Goal: Task Accomplishment & Management: Complete application form

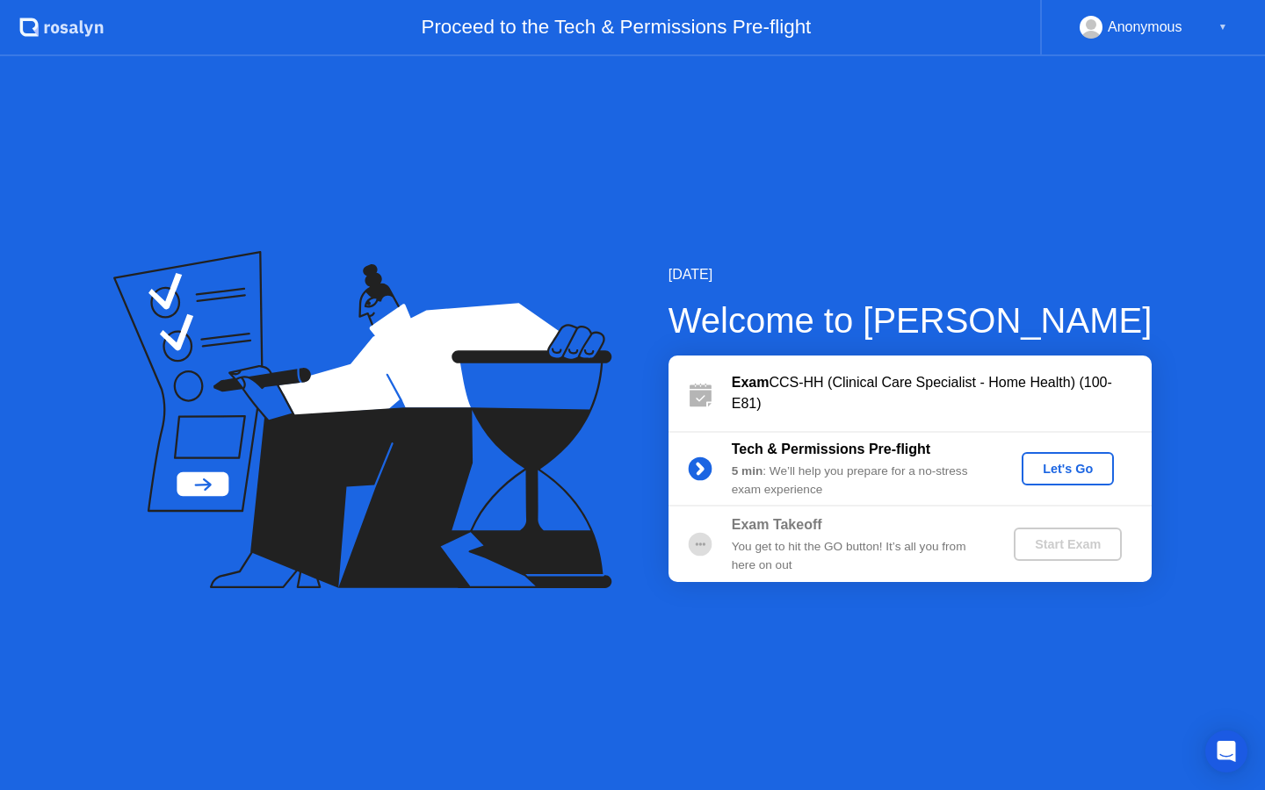
click at [829, 386] on div "Exam CCS-HH (Clinical Care Specialist - Home Health) (100-E81)" at bounding box center [942, 393] width 420 height 42
click at [1074, 462] on div "Let's Go" at bounding box center [1068, 469] width 78 height 14
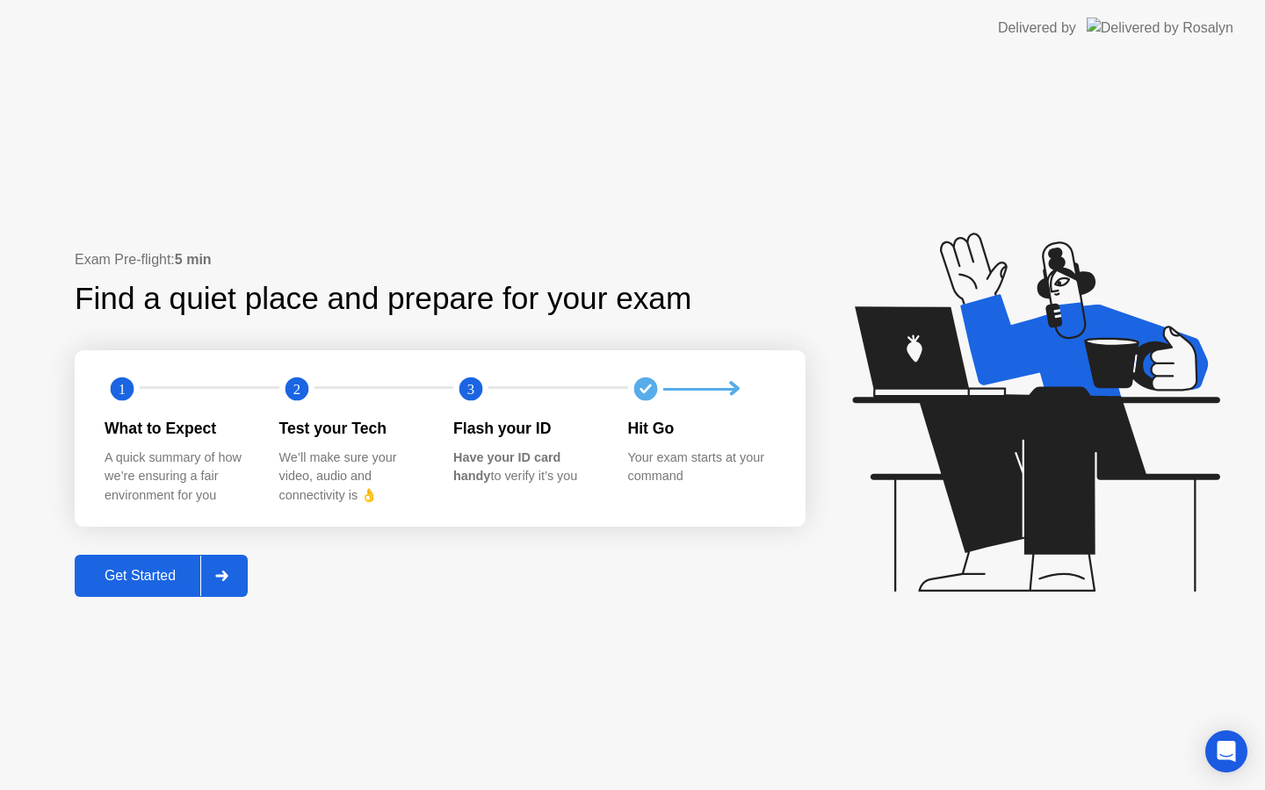
click at [140, 582] on div "Get Started" at bounding box center [140, 576] width 120 height 16
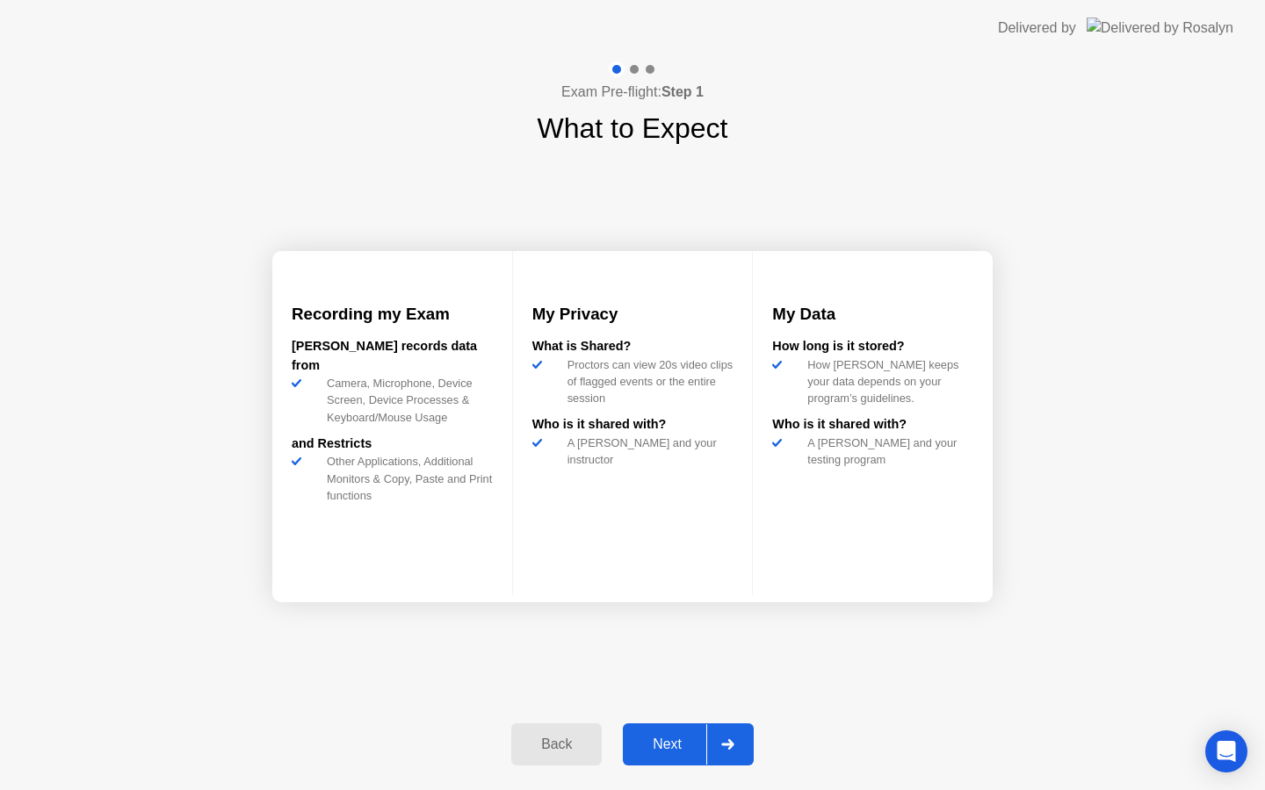
click at [664, 753] on div "Next" at bounding box center [667, 745] width 78 height 16
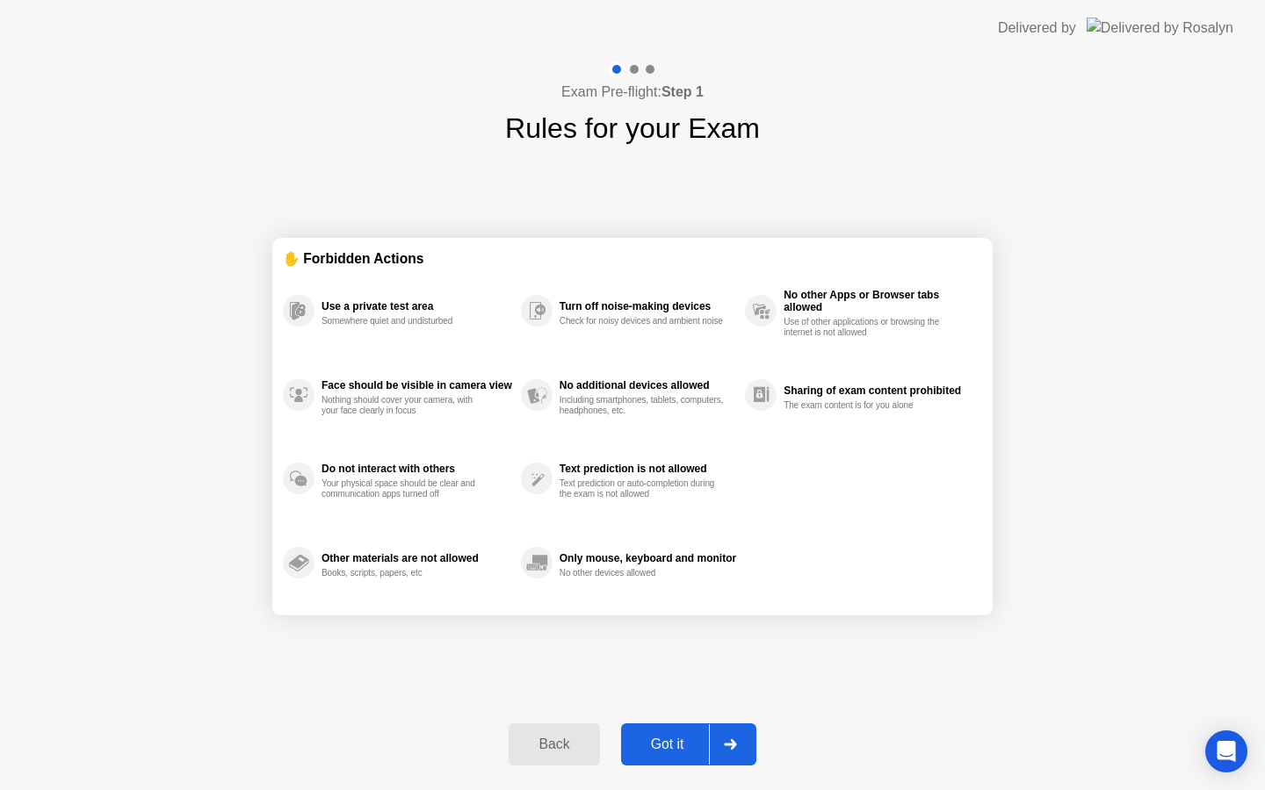
click at [664, 753] on div "Got it" at bounding box center [667, 745] width 83 height 16
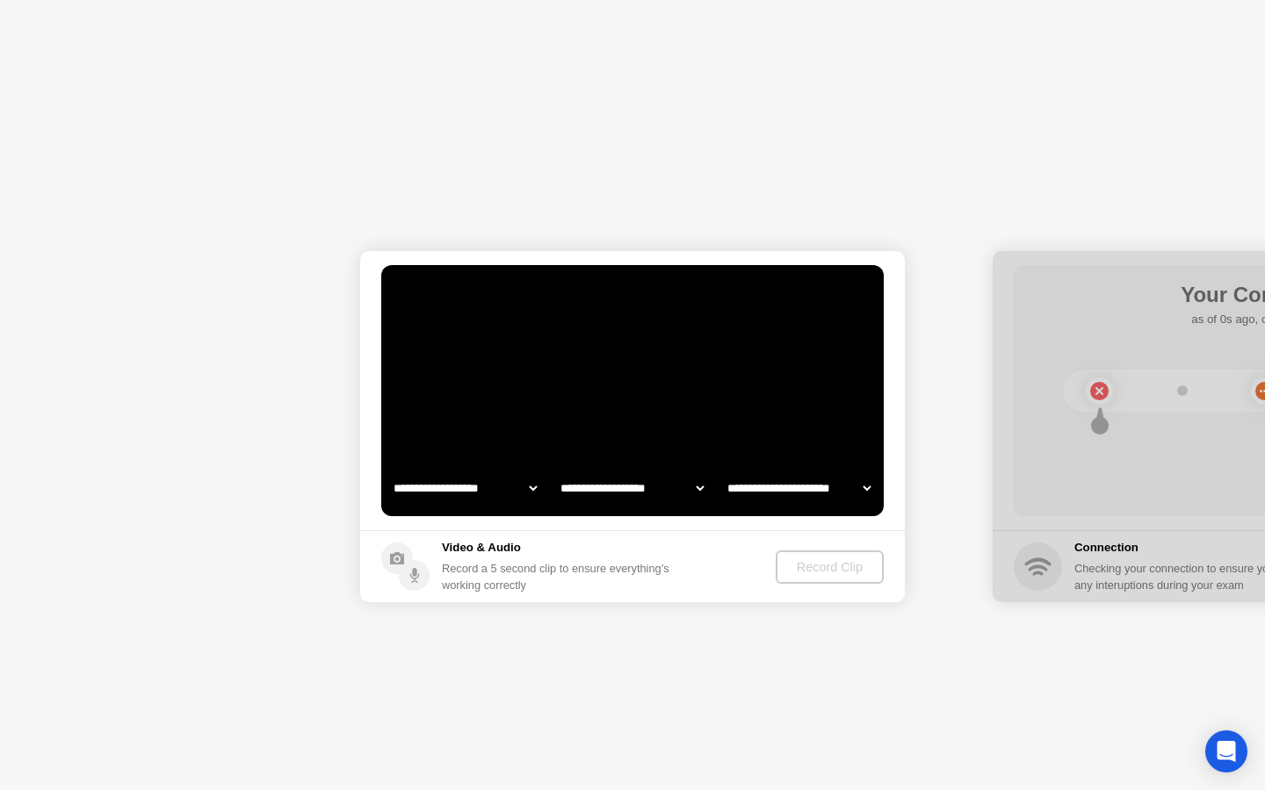
select select "**********"
select select "*******"
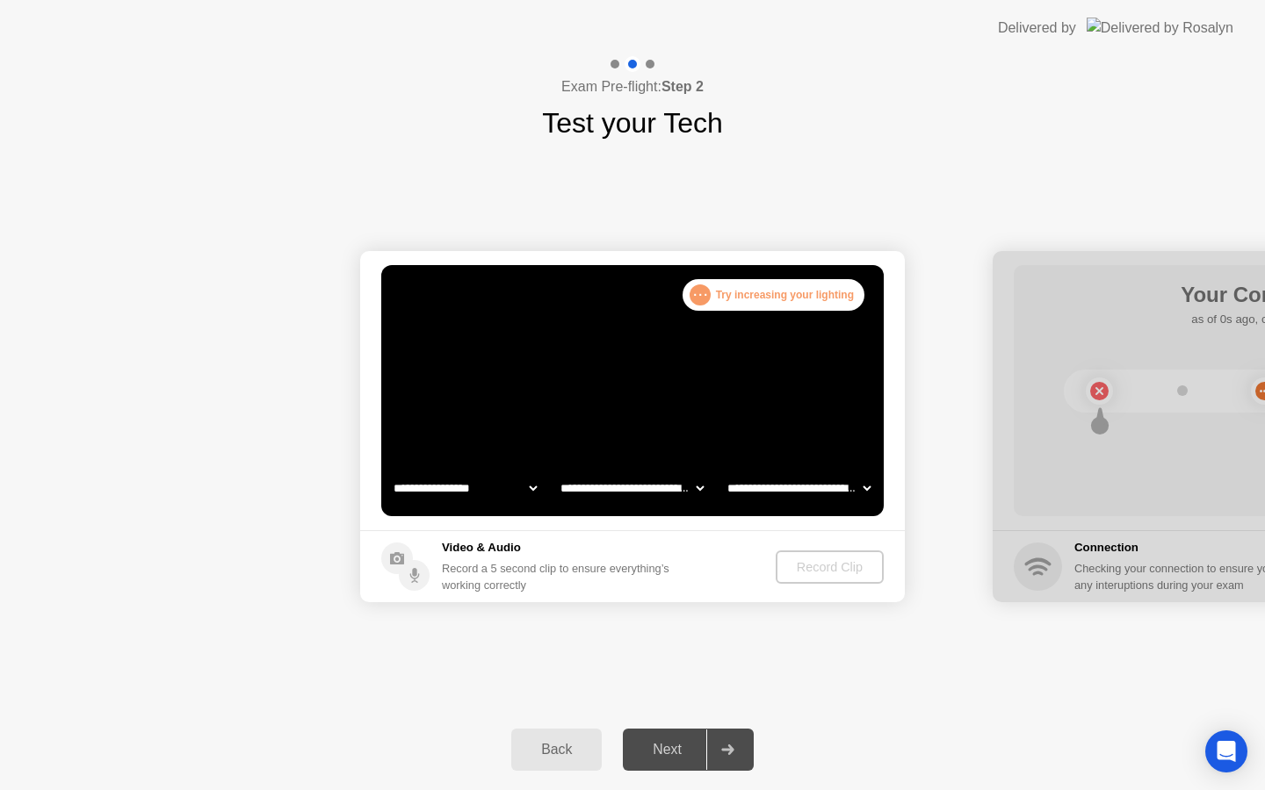
click at [839, 572] on div "Record Clip" at bounding box center [830, 567] width 94 height 14
click at [667, 752] on div "Next" at bounding box center [667, 750] width 78 height 16
click at [580, 367] on video at bounding box center [632, 390] width 502 height 251
click at [536, 488] on select "**********" at bounding box center [465, 488] width 150 height 35
select select "**********"
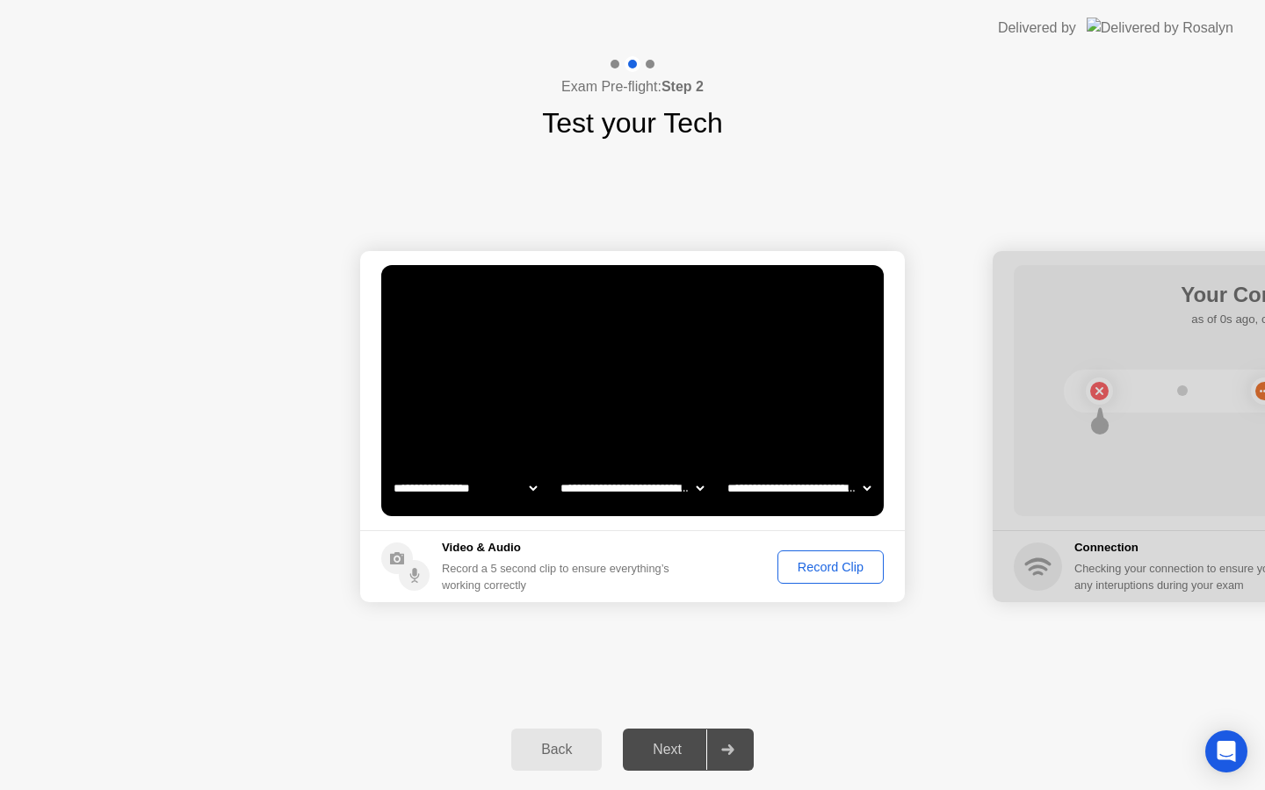
click at [807, 569] on div "Record Clip" at bounding box center [830, 567] width 94 height 14
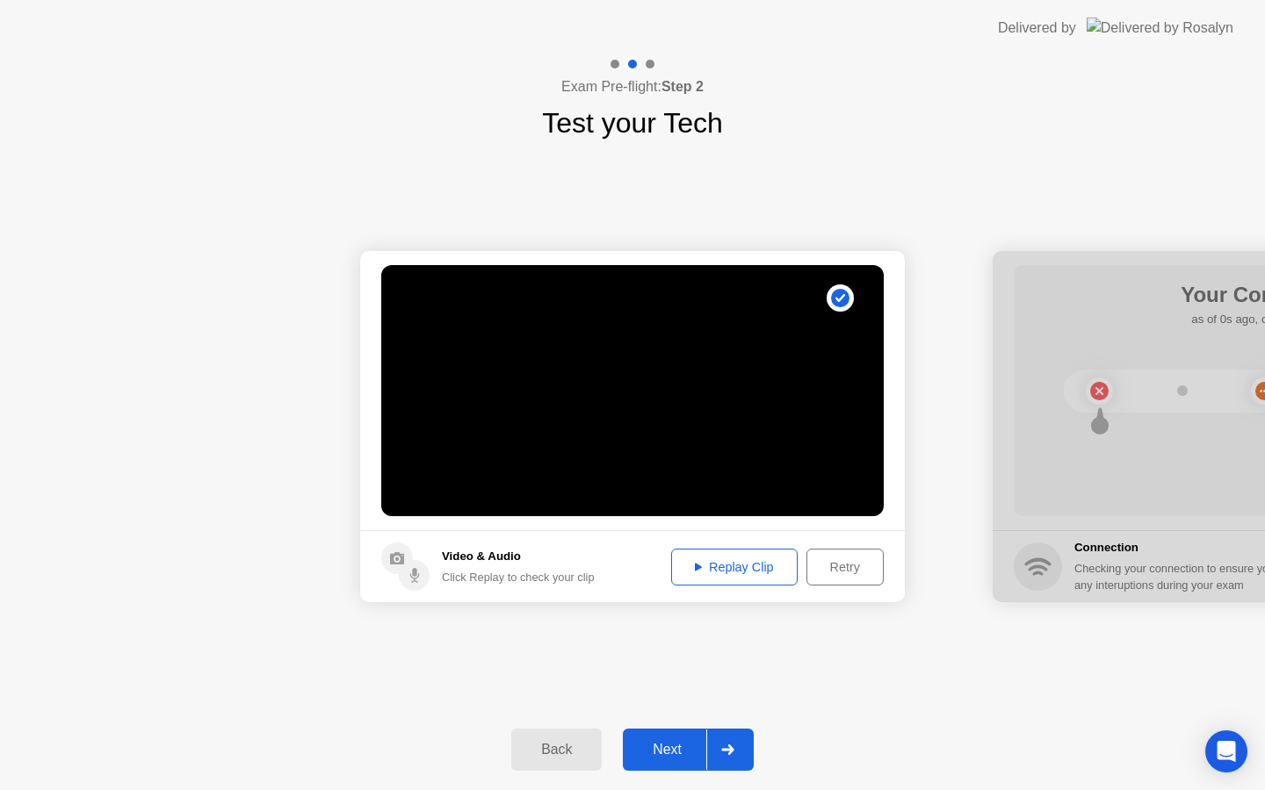
click at [725, 574] on div "Replay Clip" at bounding box center [734, 567] width 114 height 14
click at [650, 751] on div "Next" at bounding box center [667, 750] width 78 height 16
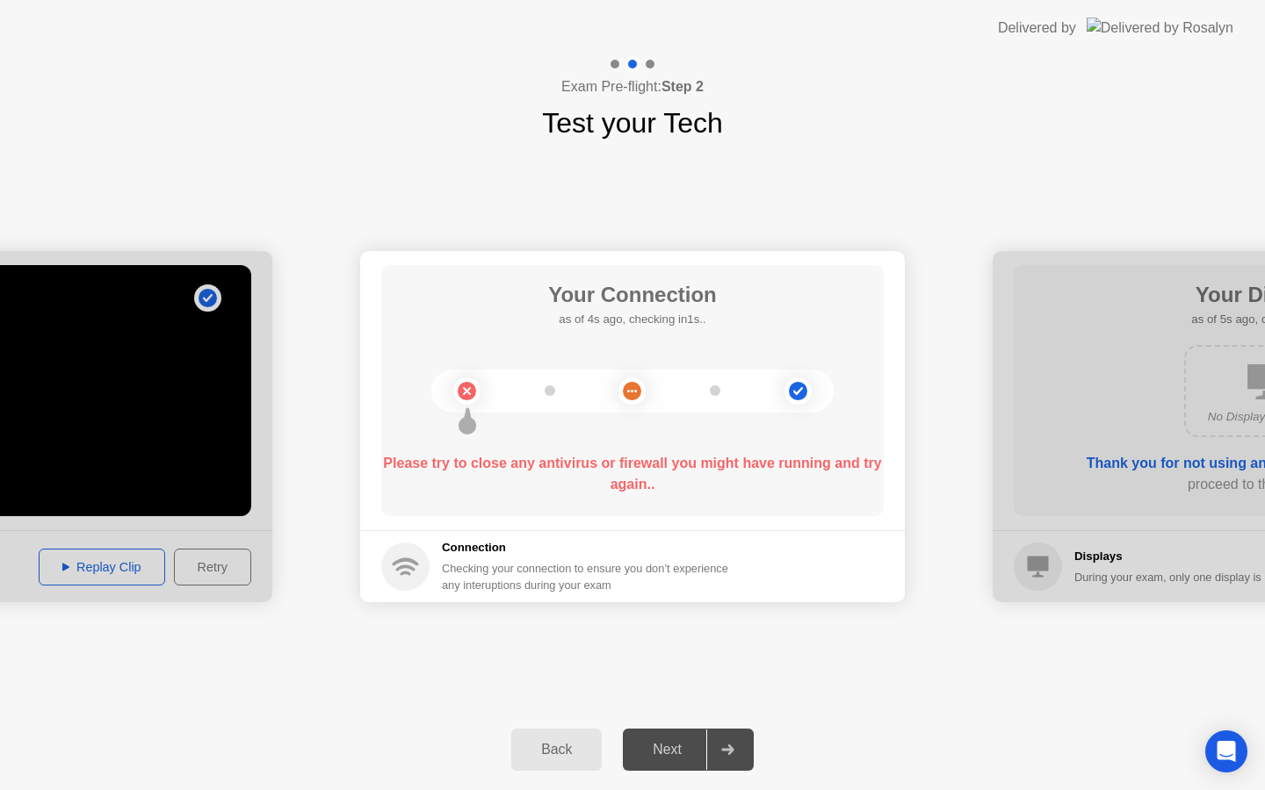
click at [679, 745] on div "Next" at bounding box center [667, 750] width 78 height 16
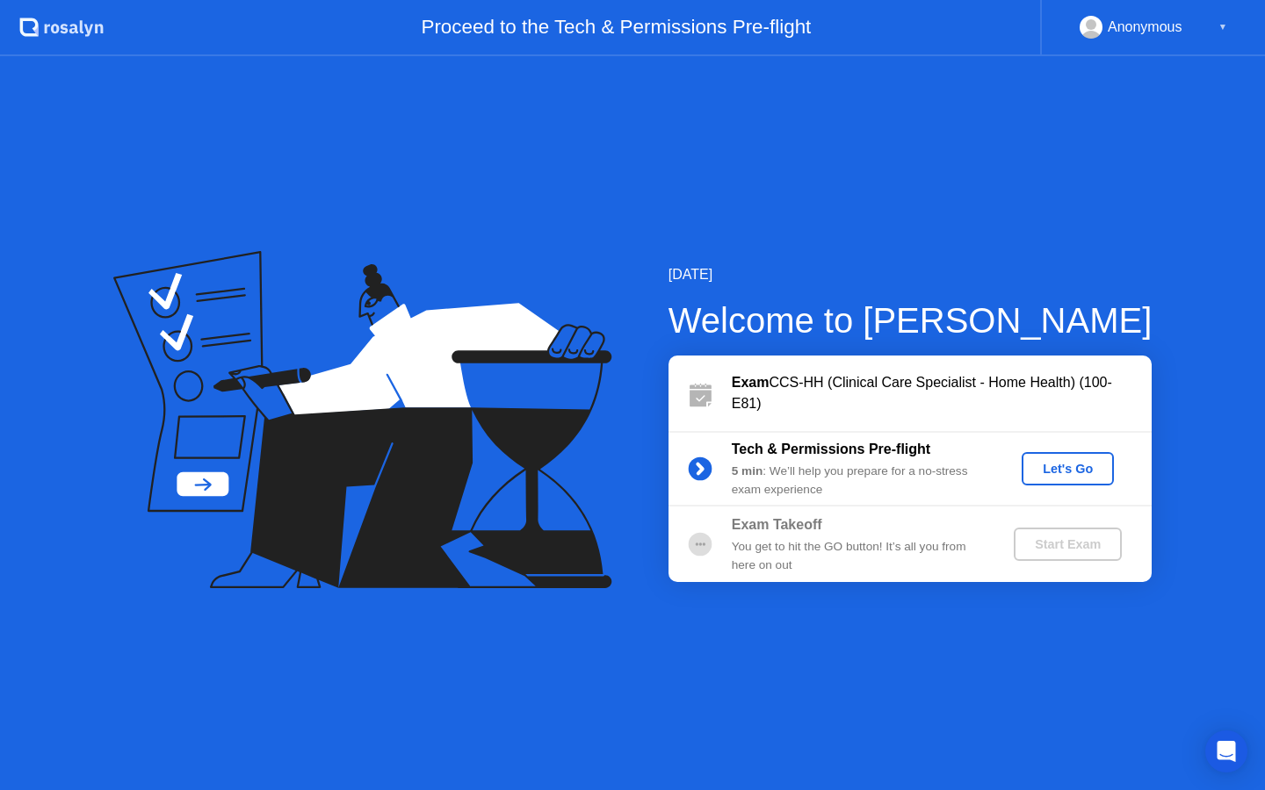
click at [815, 397] on div "Exam CCS-HH (Clinical Care Specialist - Home Health) (100-E81)" at bounding box center [942, 393] width 420 height 42
click at [1066, 466] on div "Let's Go" at bounding box center [1068, 469] width 78 height 14
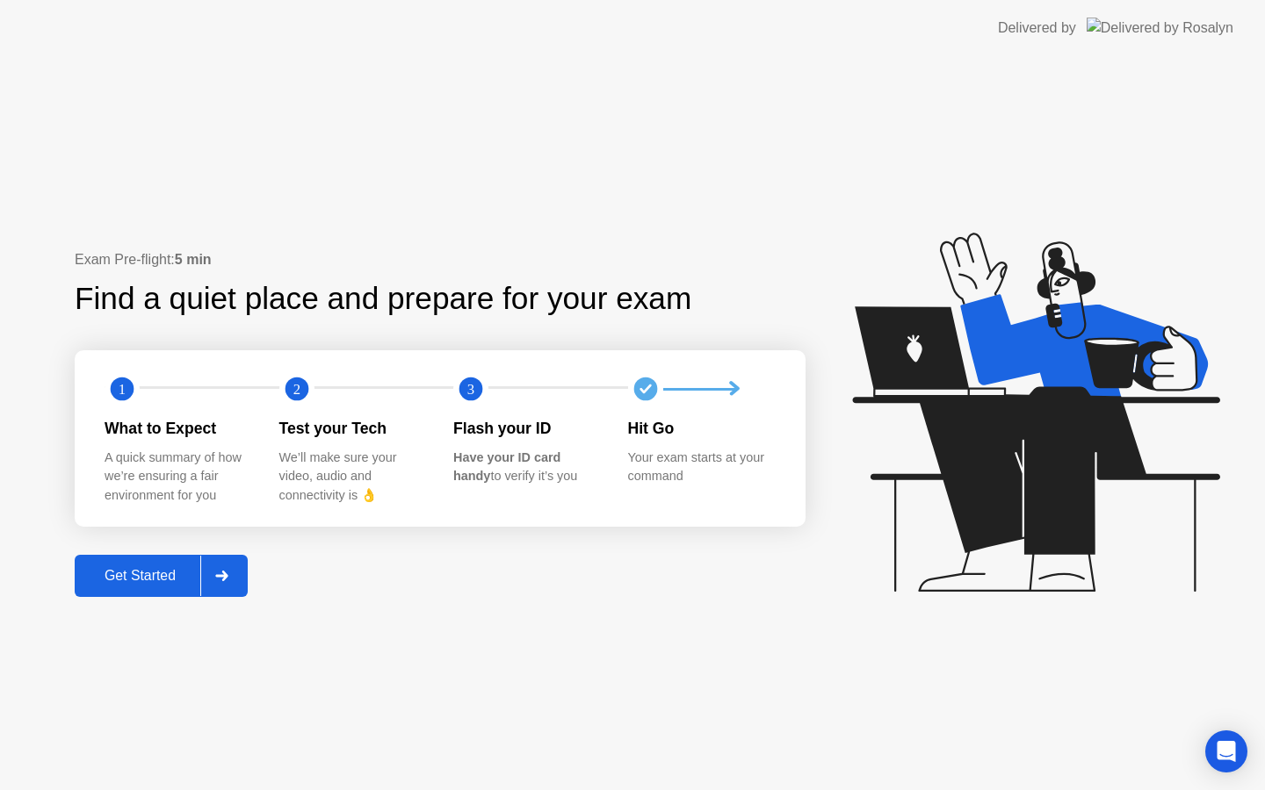
click at [130, 580] on div "Get Started" at bounding box center [140, 576] width 120 height 16
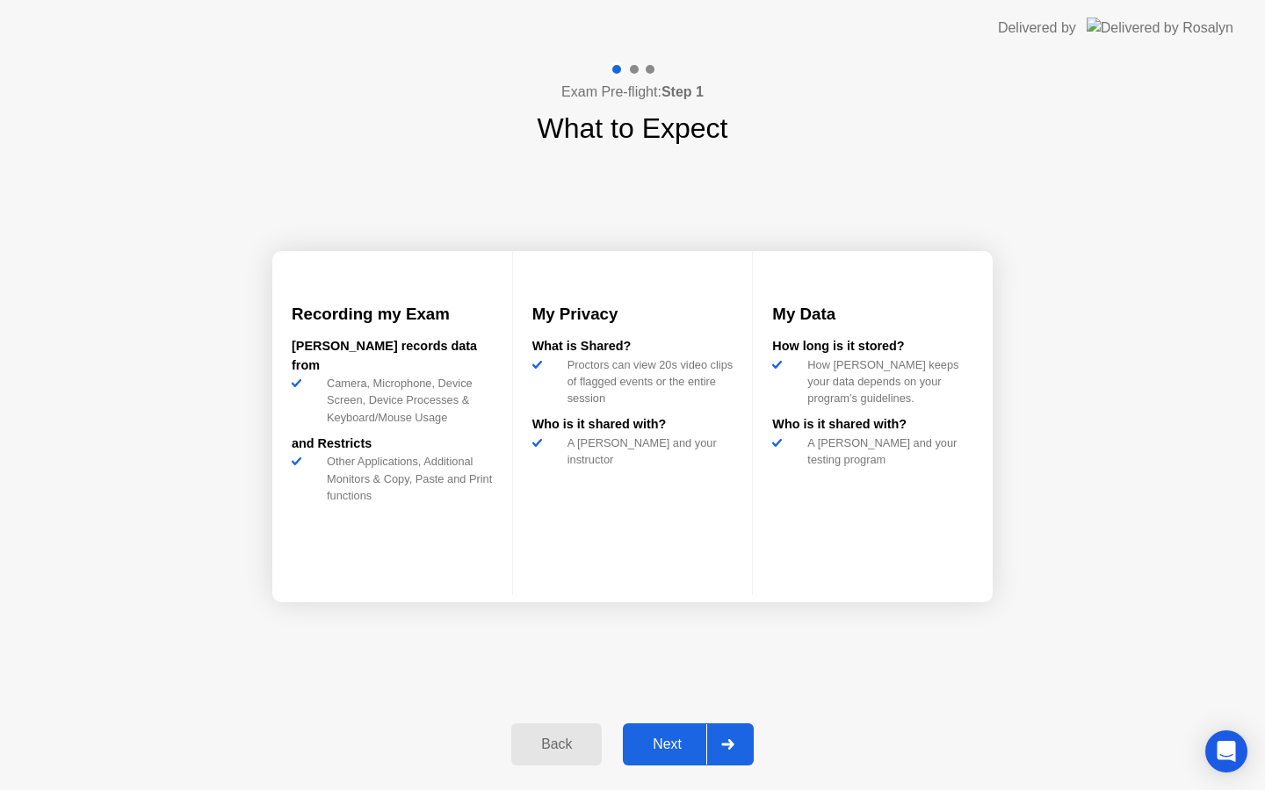
click at [651, 739] on div "Next" at bounding box center [667, 745] width 78 height 16
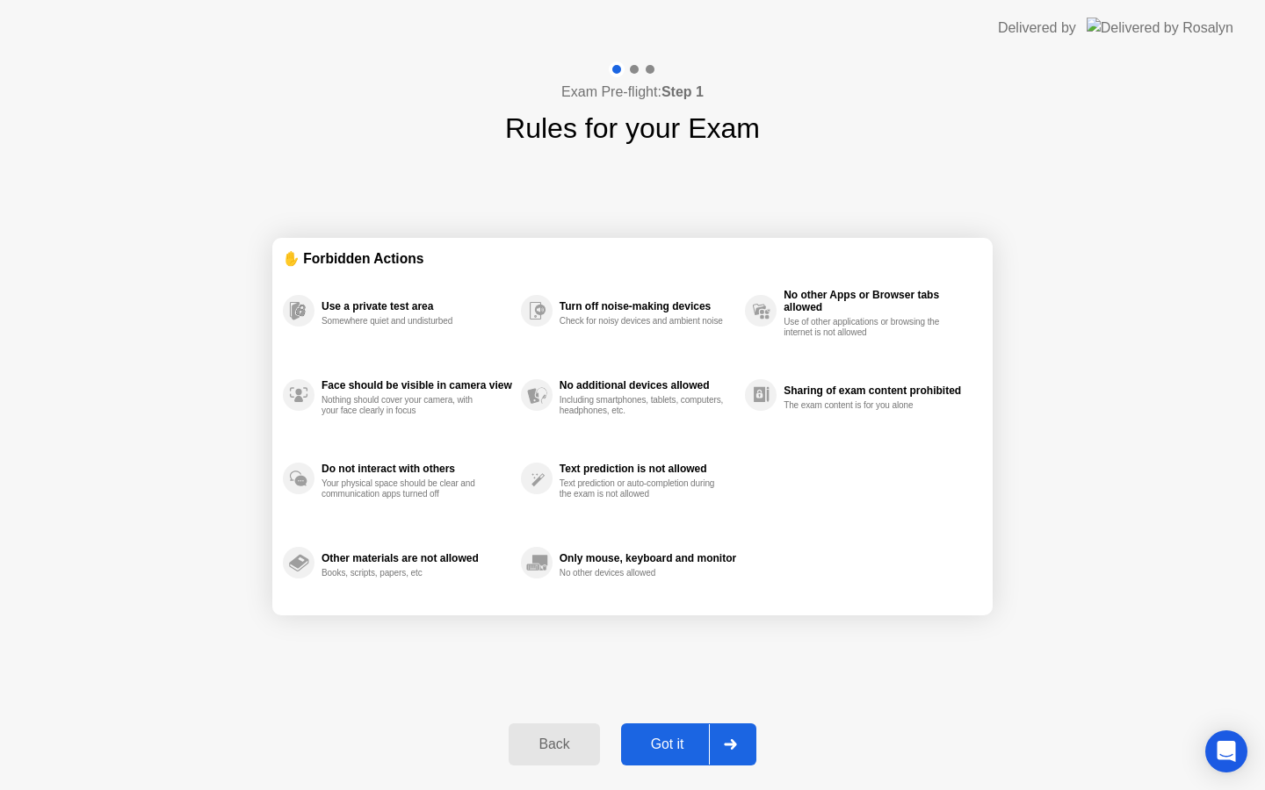
click at [663, 742] on div "Got it" at bounding box center [667, 745] width 83 height 16
select select "**********"
select select "*******"
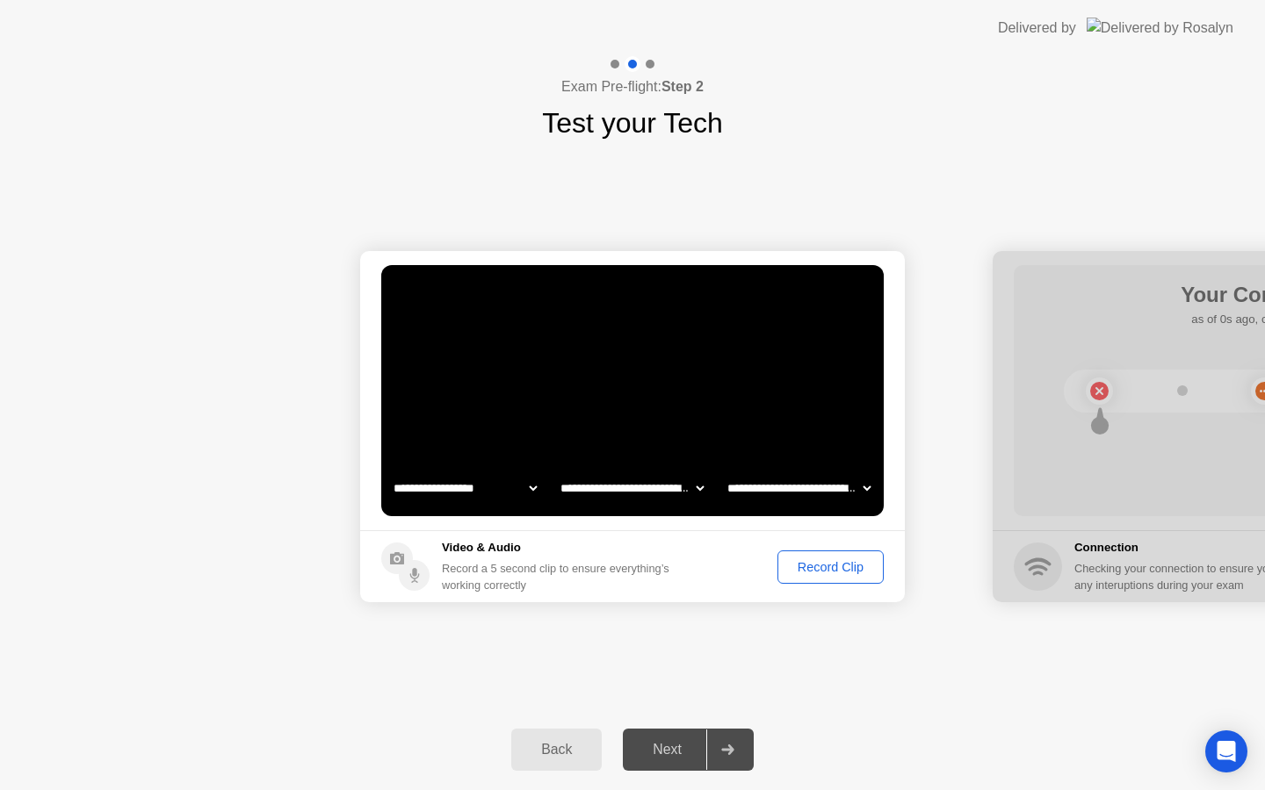
click at [663, 751] on div "Next" at bounding box center [667, 750] width 78 height 16
click at [826, 572] on div "Record Clip" at bounding box center [830, 567] width 94 height 14
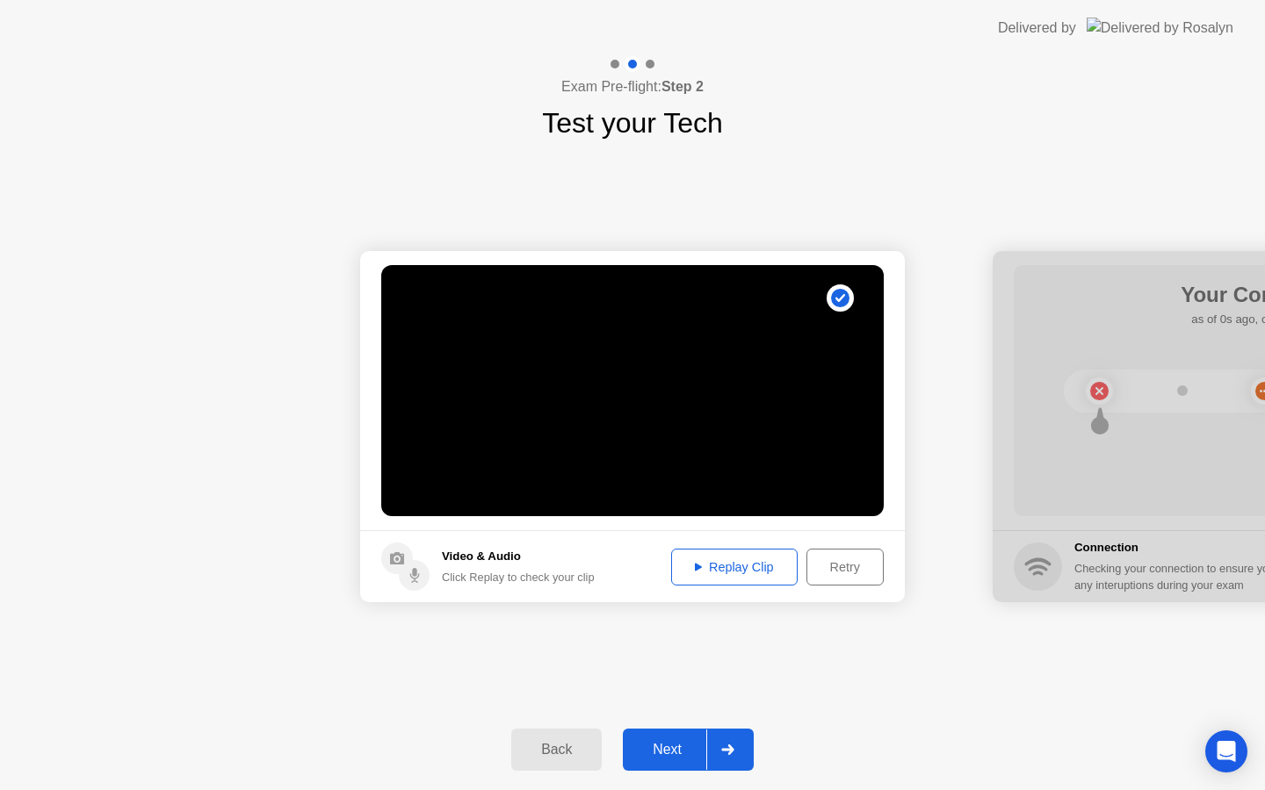
click at [670, 747] on div "Next" at bounding box center [667, 750] width 78 height 16
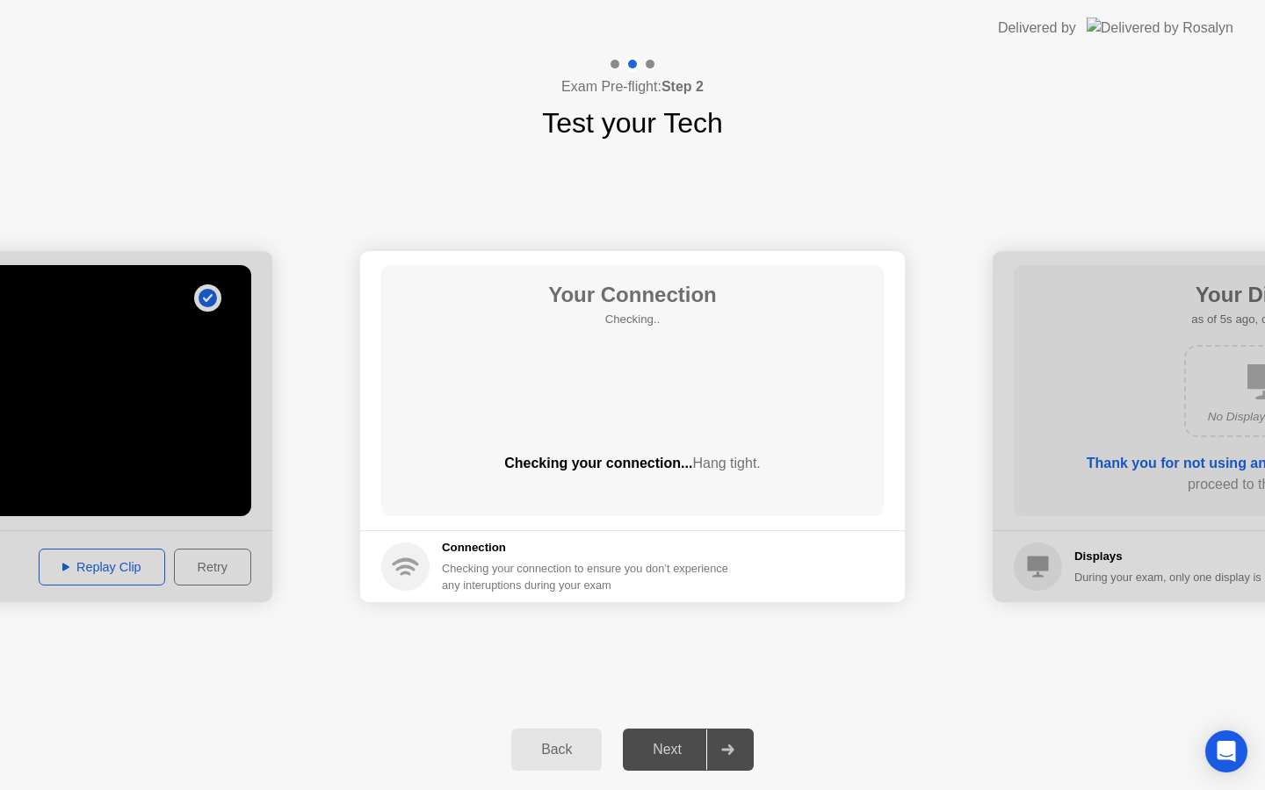
click at [677, 750] on div "Next" at bounding box center [667, 750] width 78 height 16
click at [745, 756] on div at bounding box center [727, 750] width 42 height 40
click at [1097, 503] on div at bounding box center [1265, 426] width 545 height 351
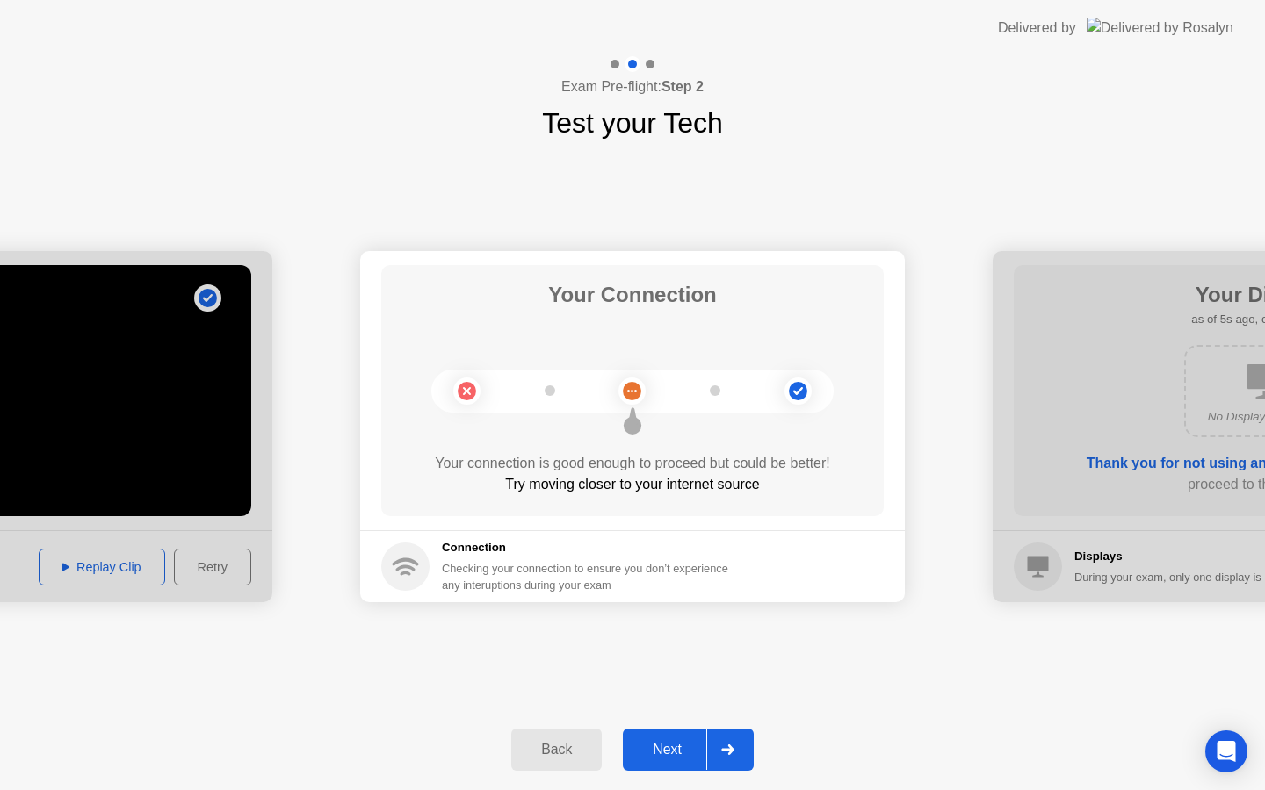
click at [686, 752] on div "Next" at bounding box center [667, 750] width 78 height 16
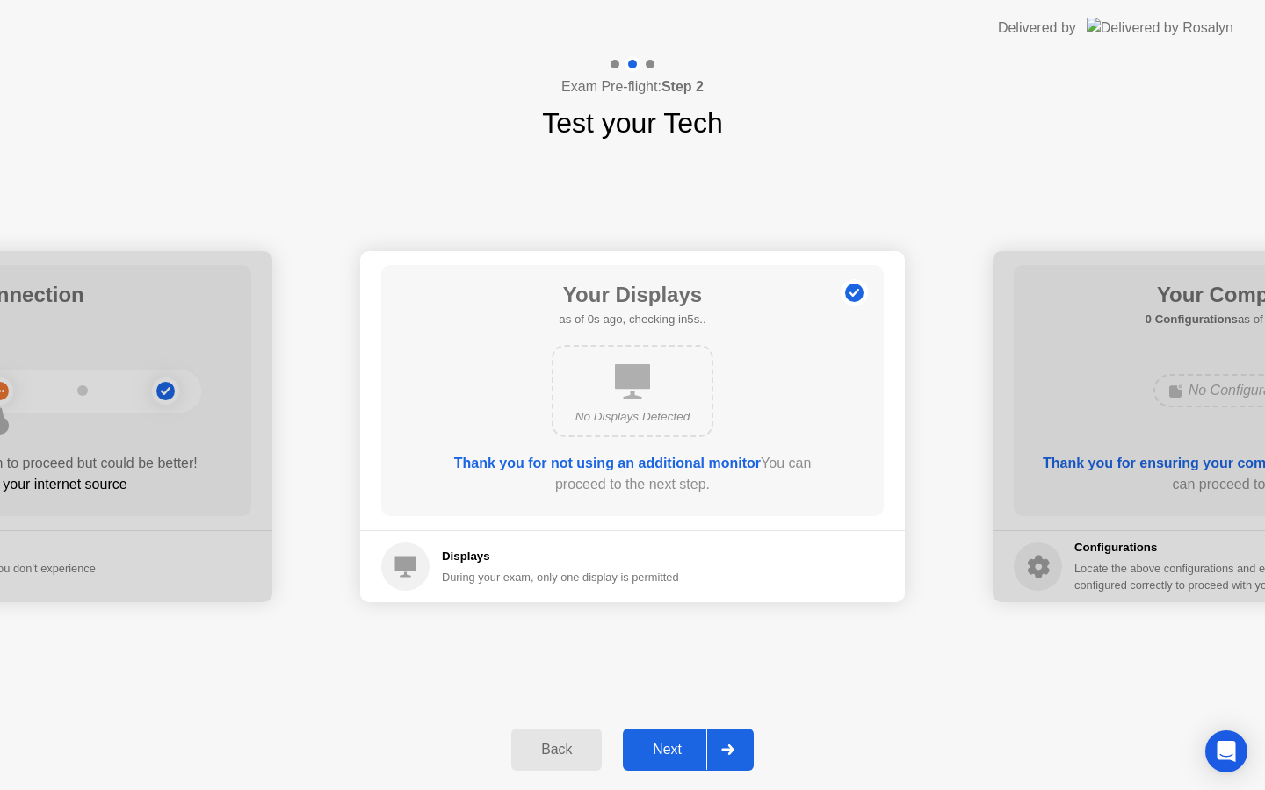
click at [674, 747] on div "Next" at bounding box center [667, 750] width 78 height 16
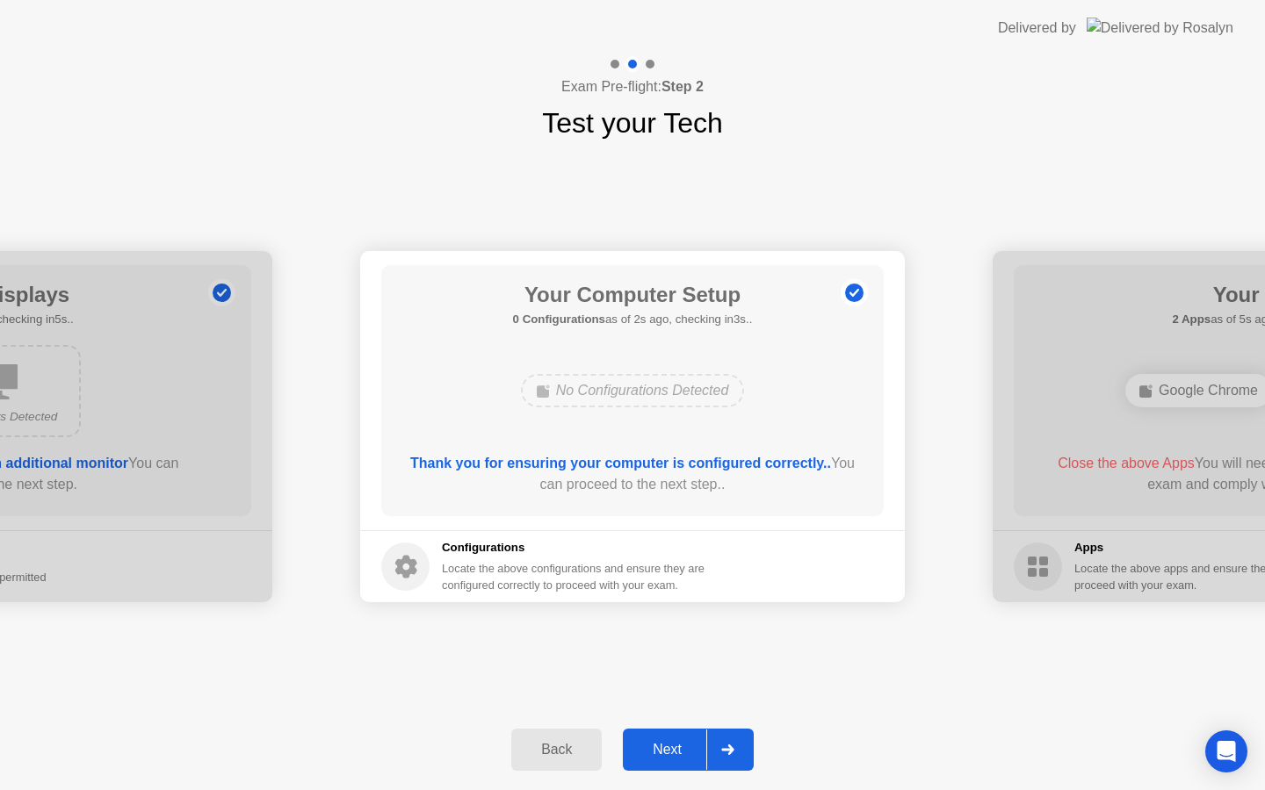
click at [674, 747] on div "Next" at bounding box center [667, 750] width 78 height 16
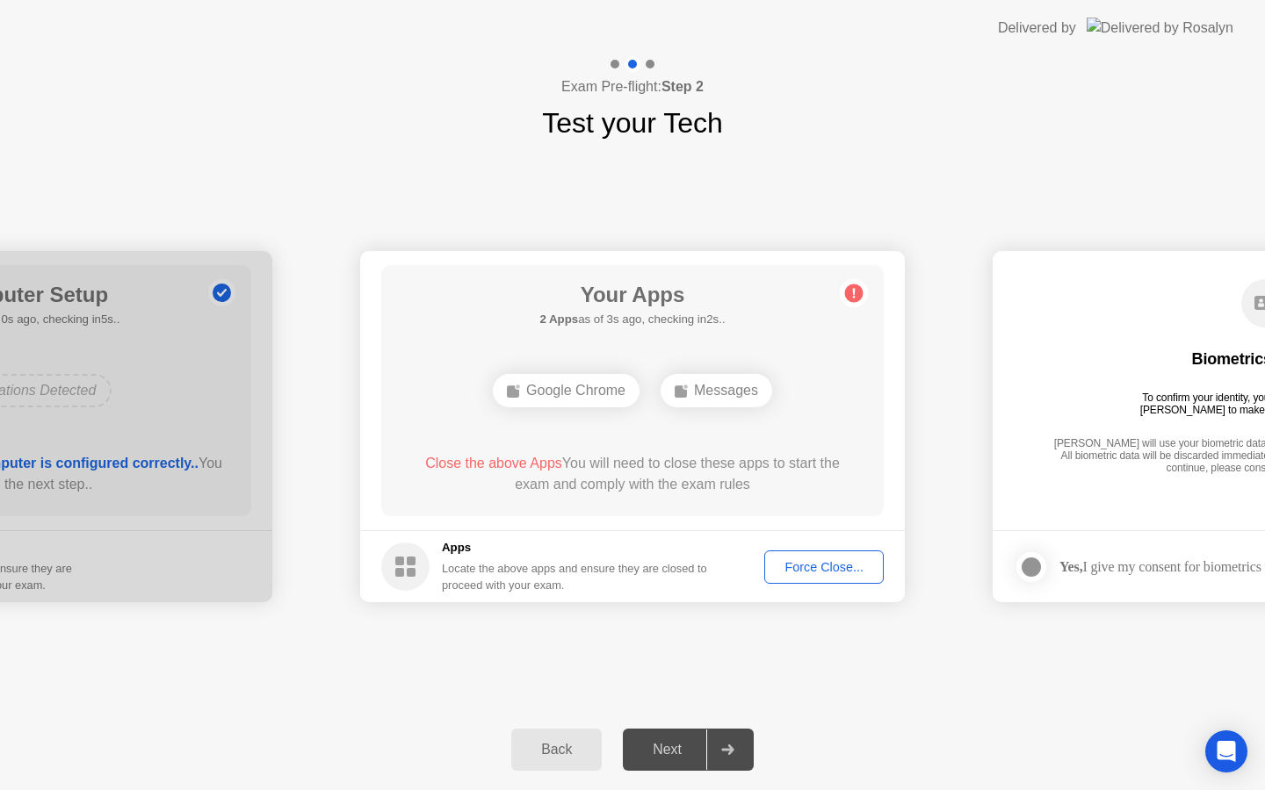
click at [835, 569] on div "Force Close..." at bounding box center [823, 567] width 107 height 14
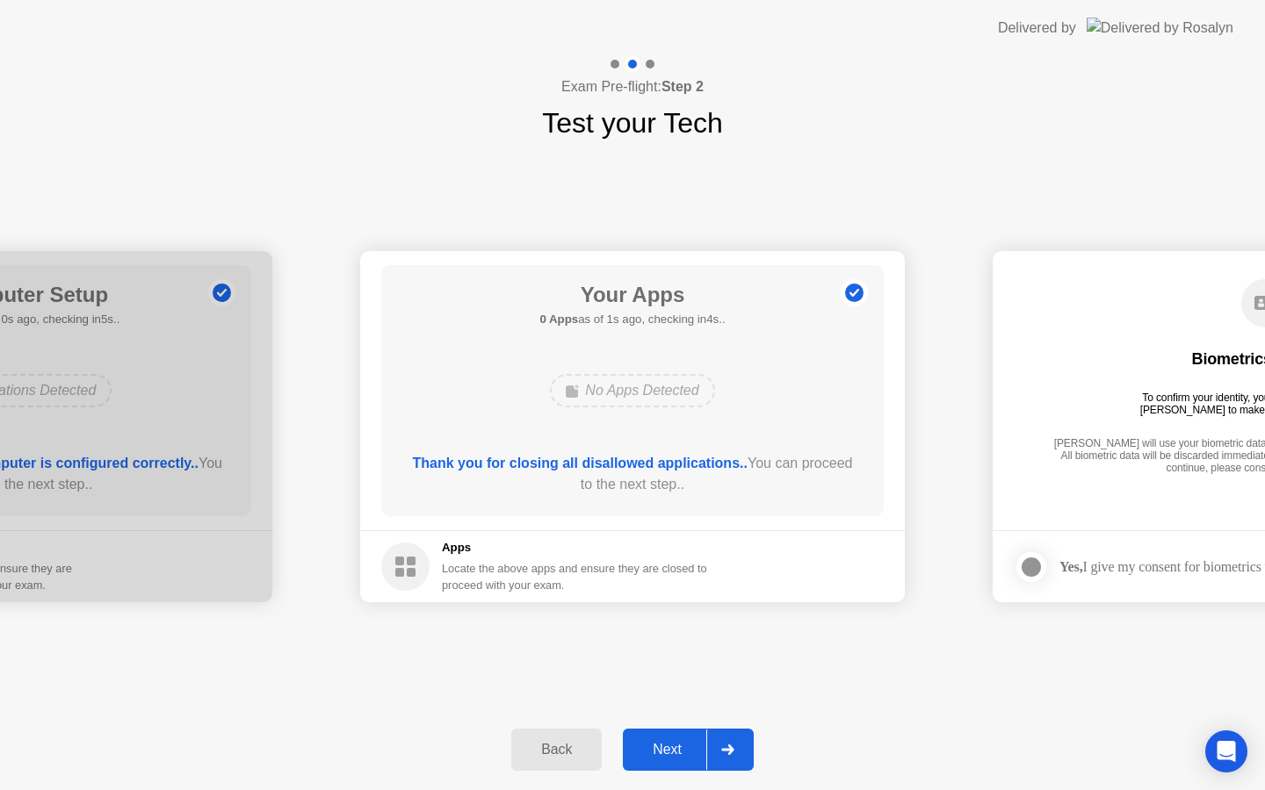
click at [675, 748] on div "Next" at bounding box center [667, 750] width 78 height 16
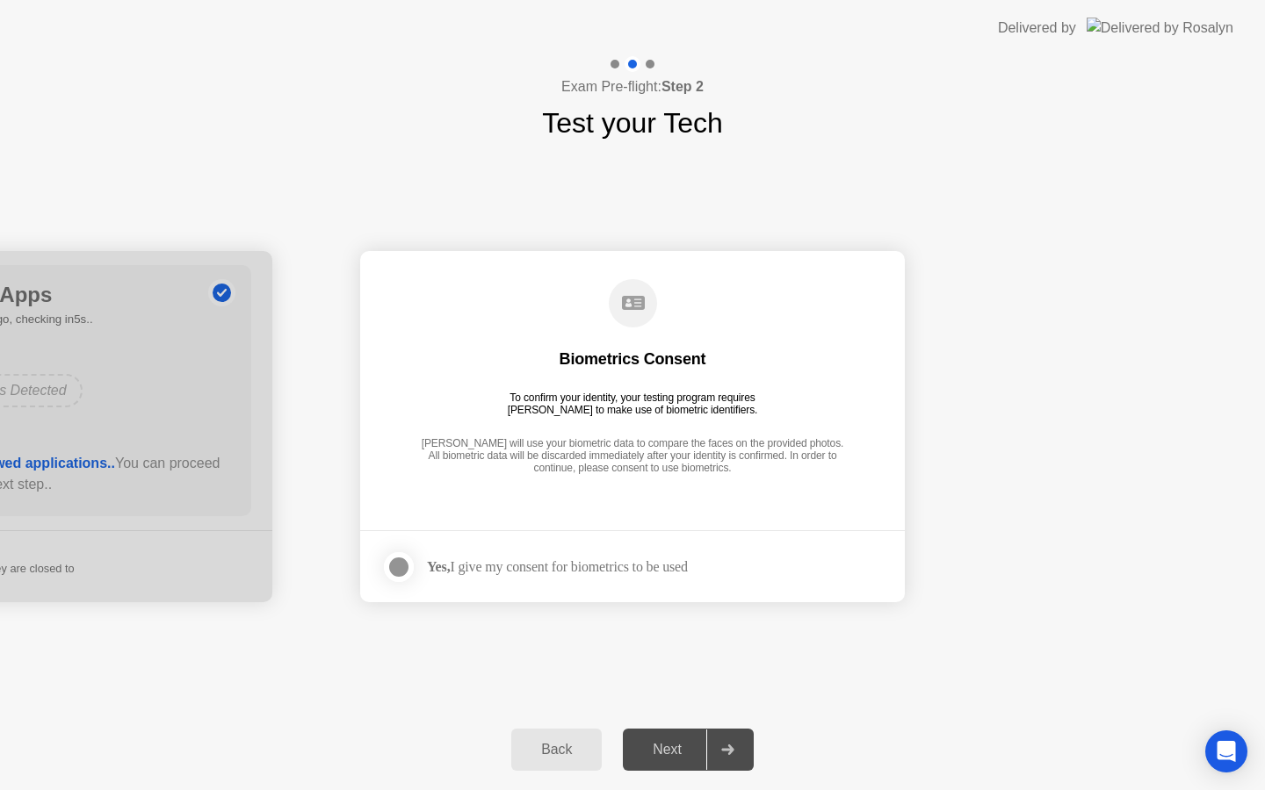
click at [674, 748] on div "Next" at bounding box center [667, 750] width 78 height 16
click at [401, 557] on div at bounding box center [398, 567] width 21 height 21
click at [684, 762] on button "Next" at bounding box center [688, 750] width 131 height 42
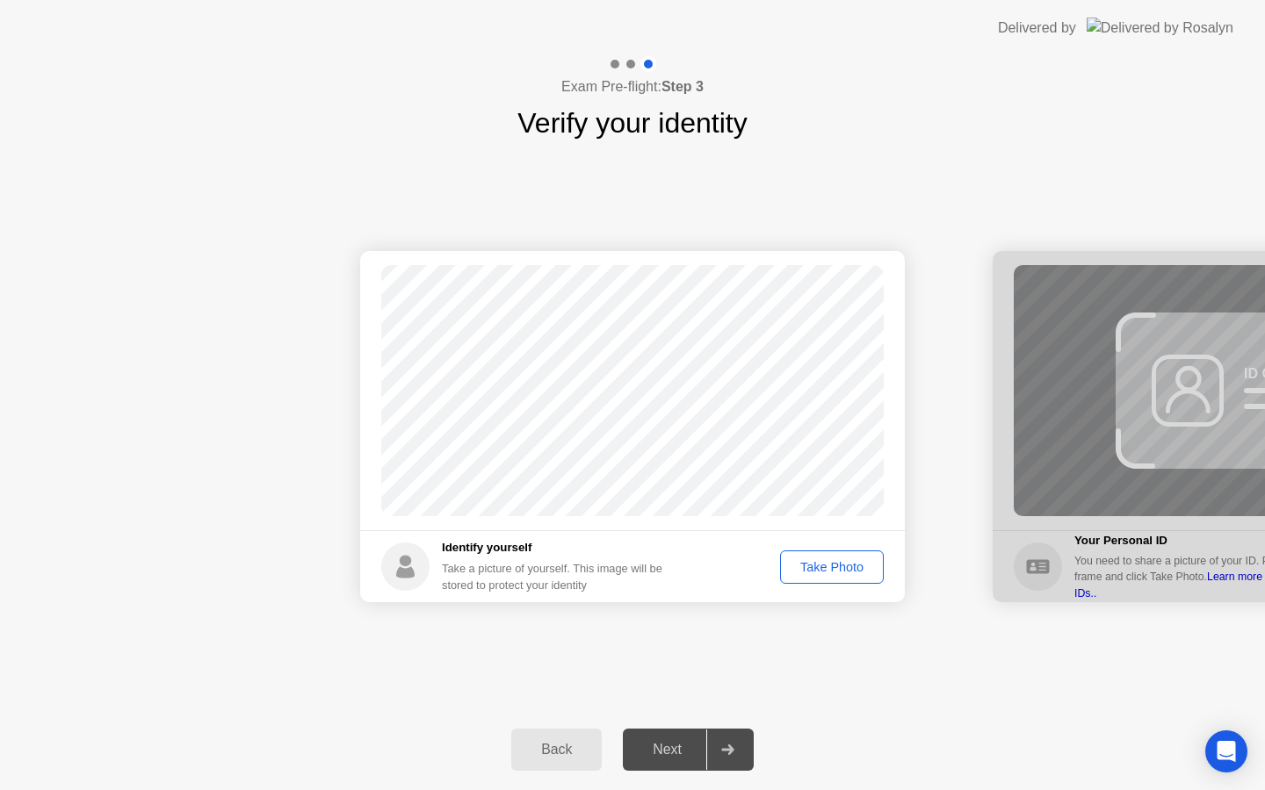
click at [835, 566] on div "Take Photo" at bounding box center [831, 567] width 91 height 14
click at [651, 750] on div "Next" at bounding box center [667, 750] width 78 height 16
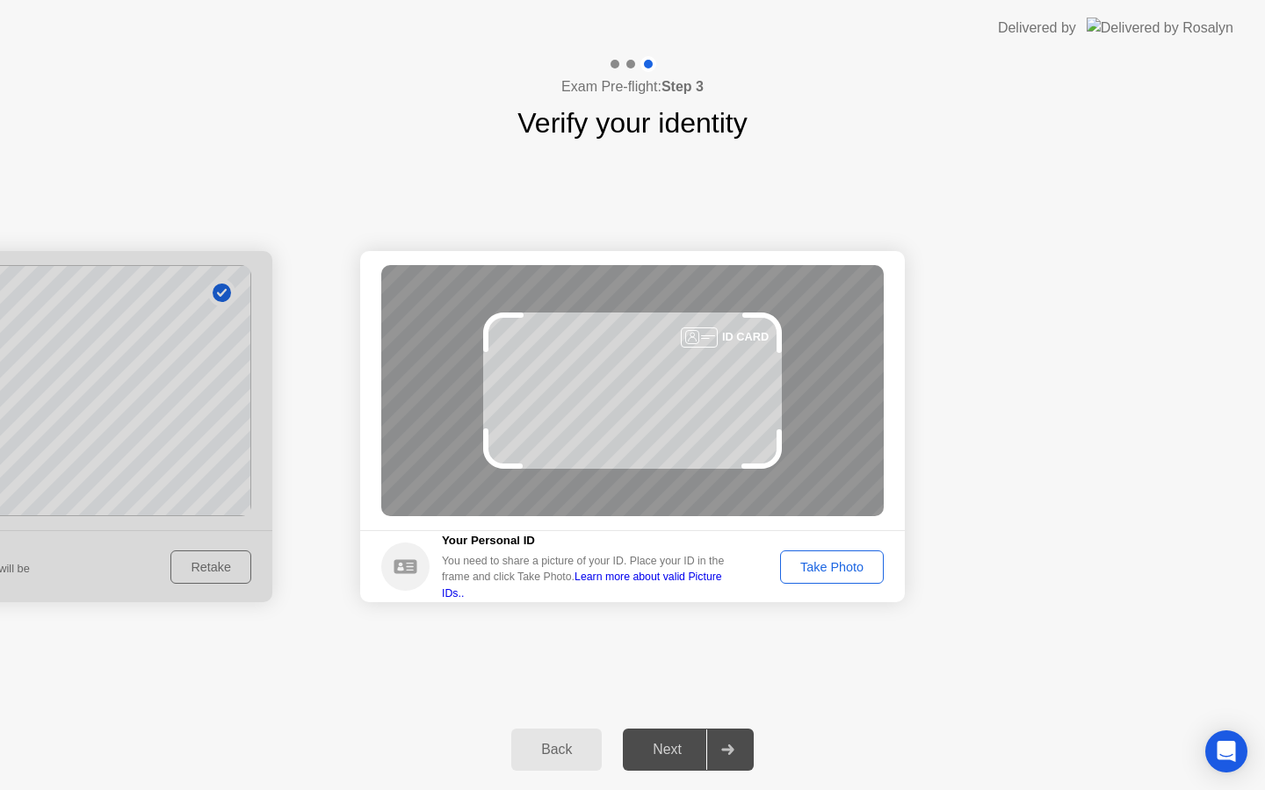
click at [651, 750] on div "Next" at bounding box center [667, 750] width 78 height 16
click at [834, 571] on div "Take Photo" at bounding box center [831, 567] width 91 height 14
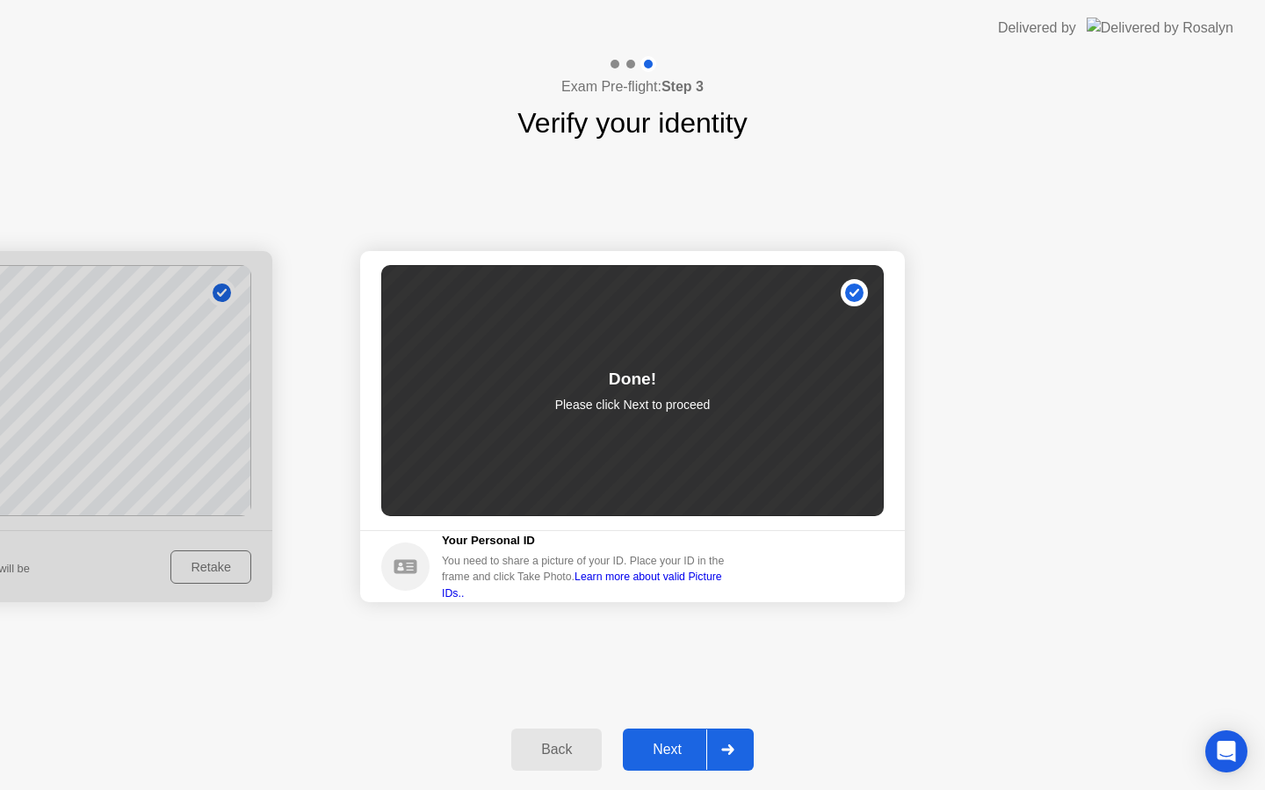
click at [668, 751] on div "Next" at bounding box center [667, 750] width 78 height 16
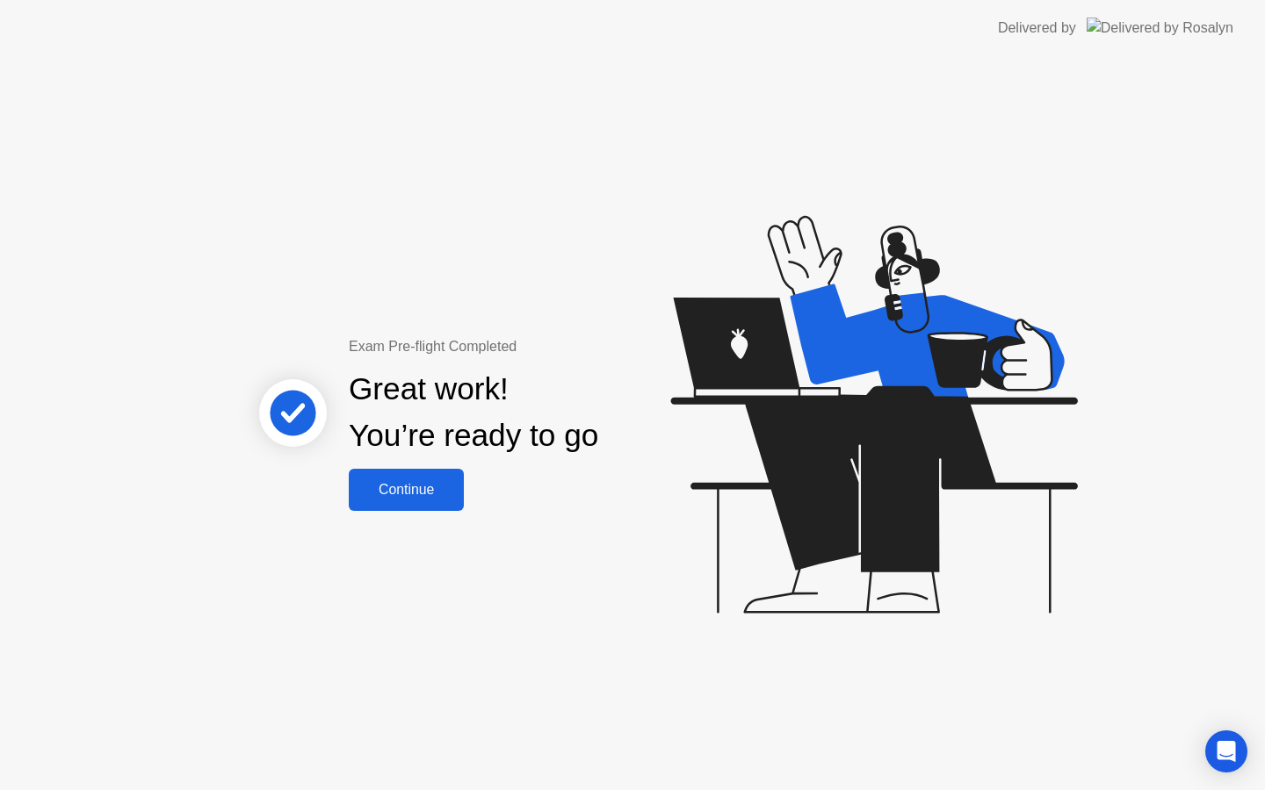
click at [411, 482] on div "Continue" at bounding box center [406, 490] width 105 height 16
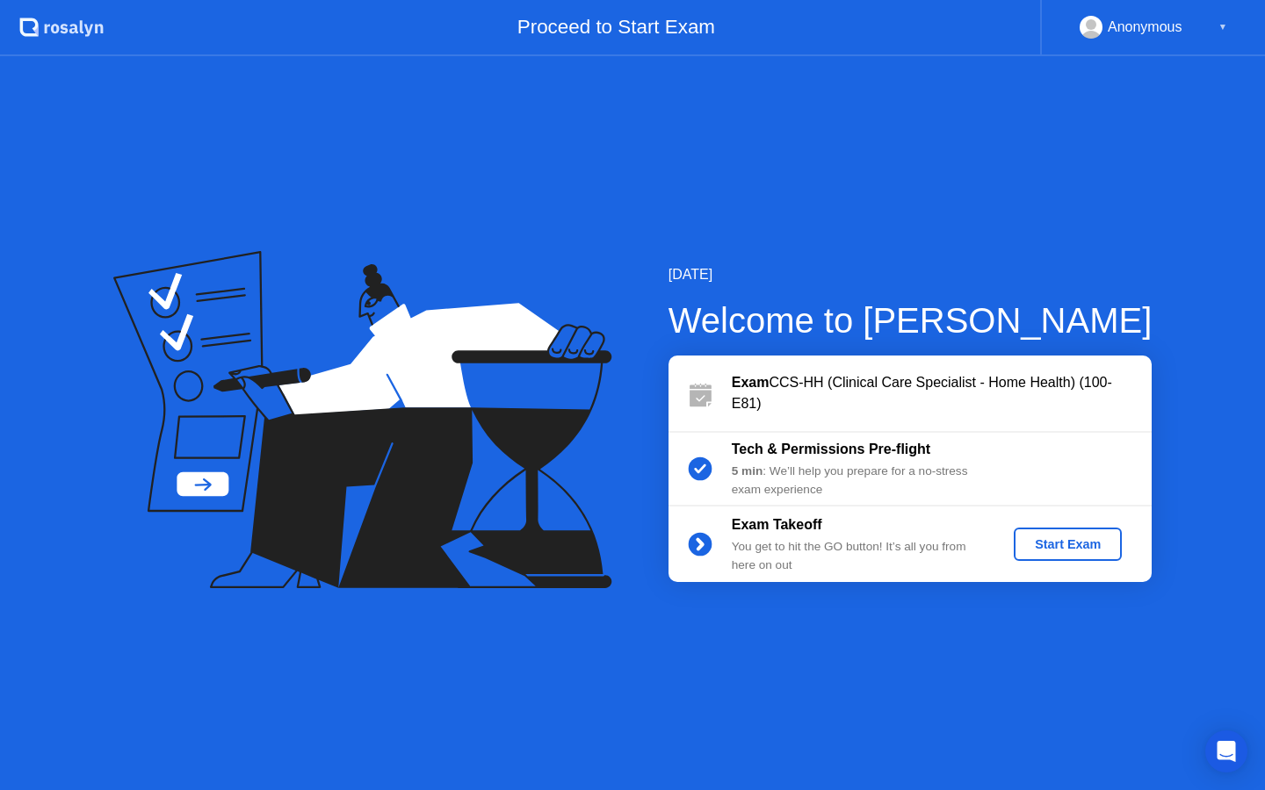
click at [1043, 552] on div "Start Exam" at bounding box center [1068, 545] width 94 height 14
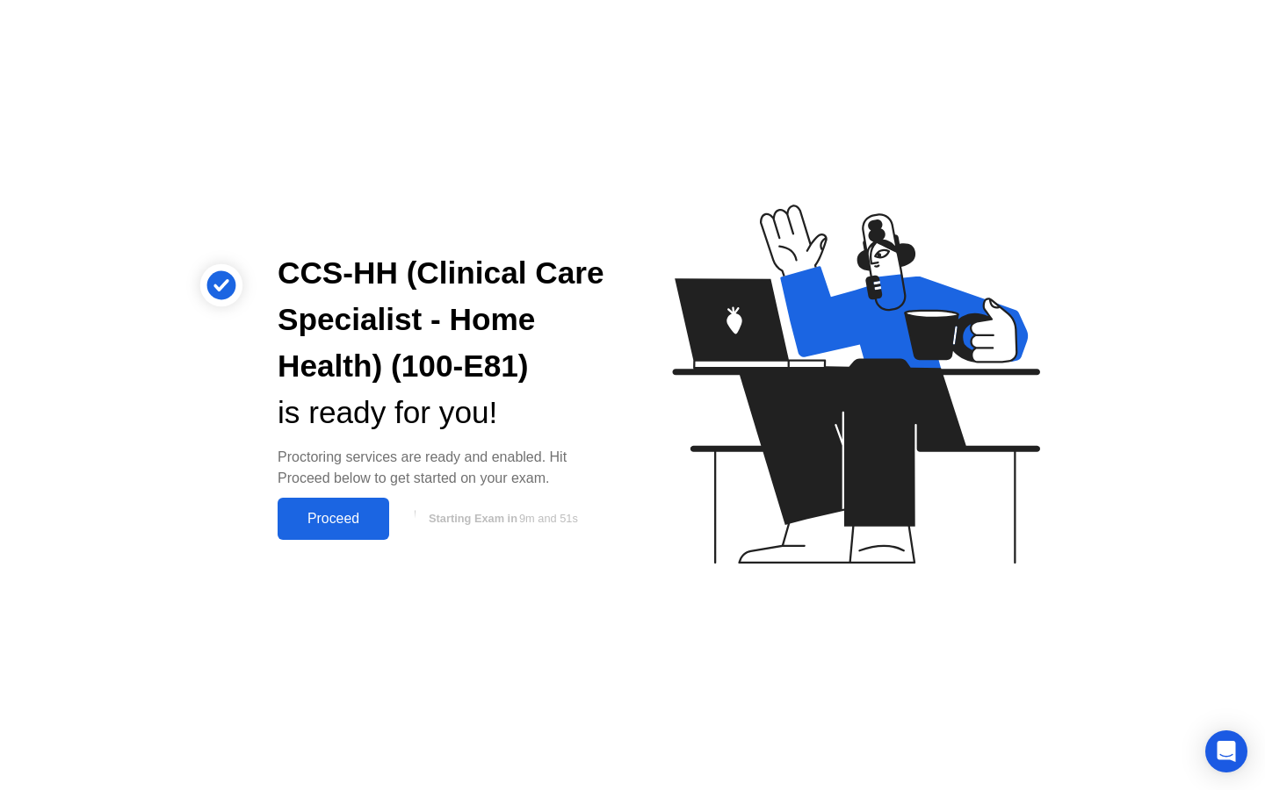
click at [357, 516] on div "Proceed" at bounding box center [333, 519] width 101 height 16
